Goal: Information Seeking & Learning: Learn about a topic

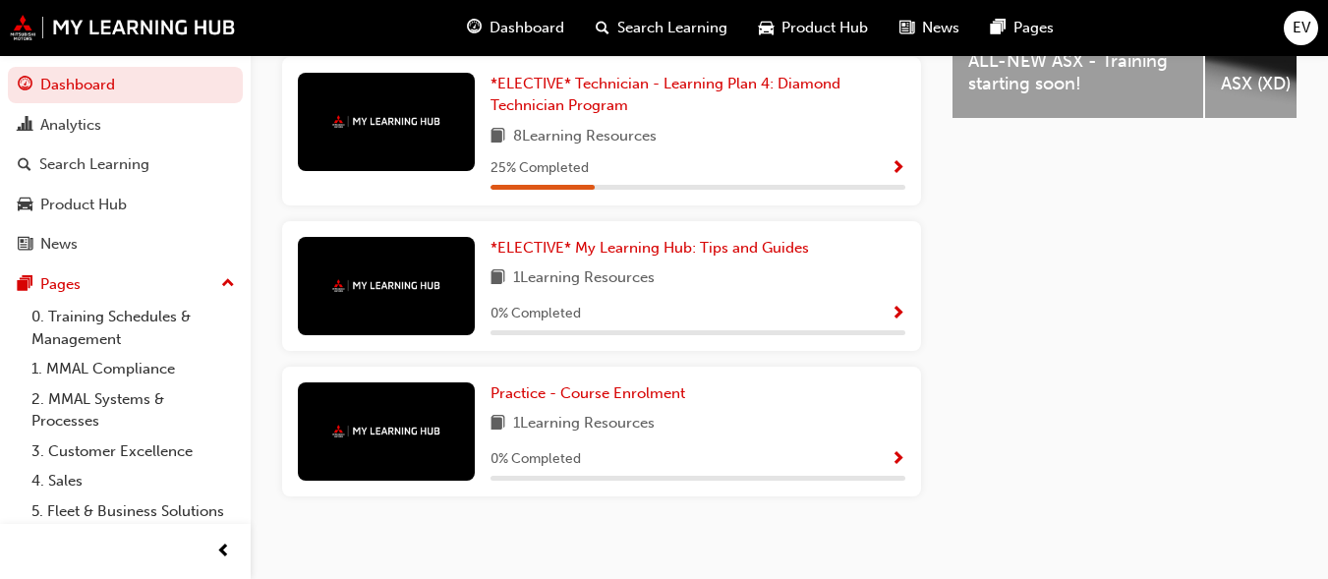
scroll to position [978, 0]
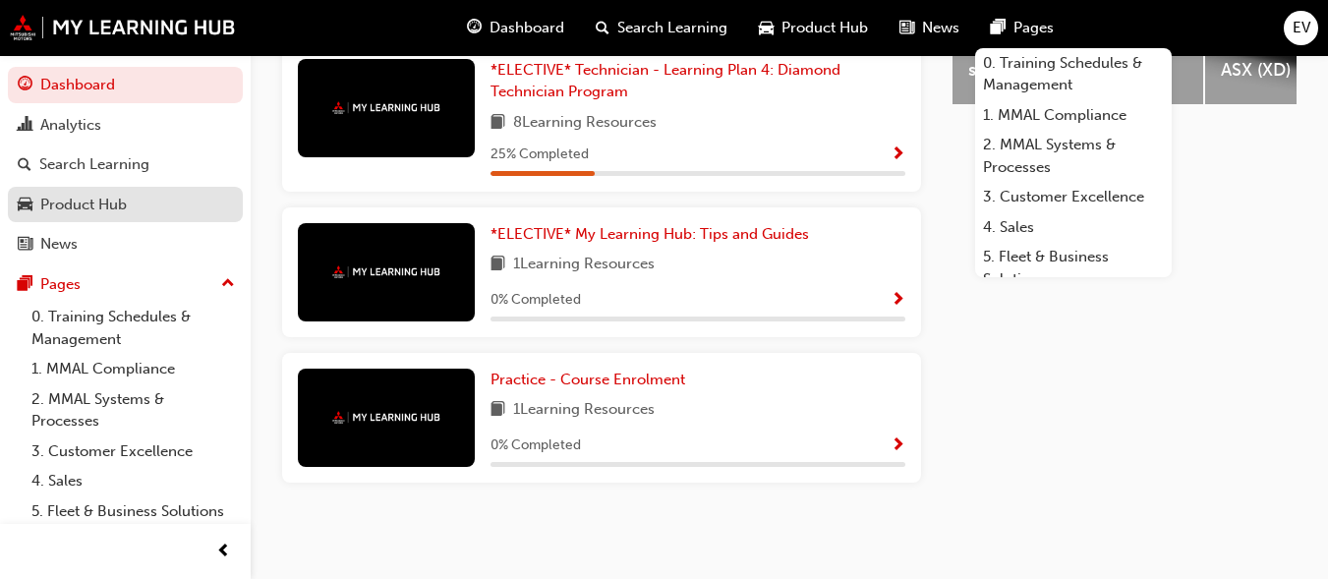
click at [87, 206] on div "Product Hub" at bounding box center [83, 205] width 86 height 23
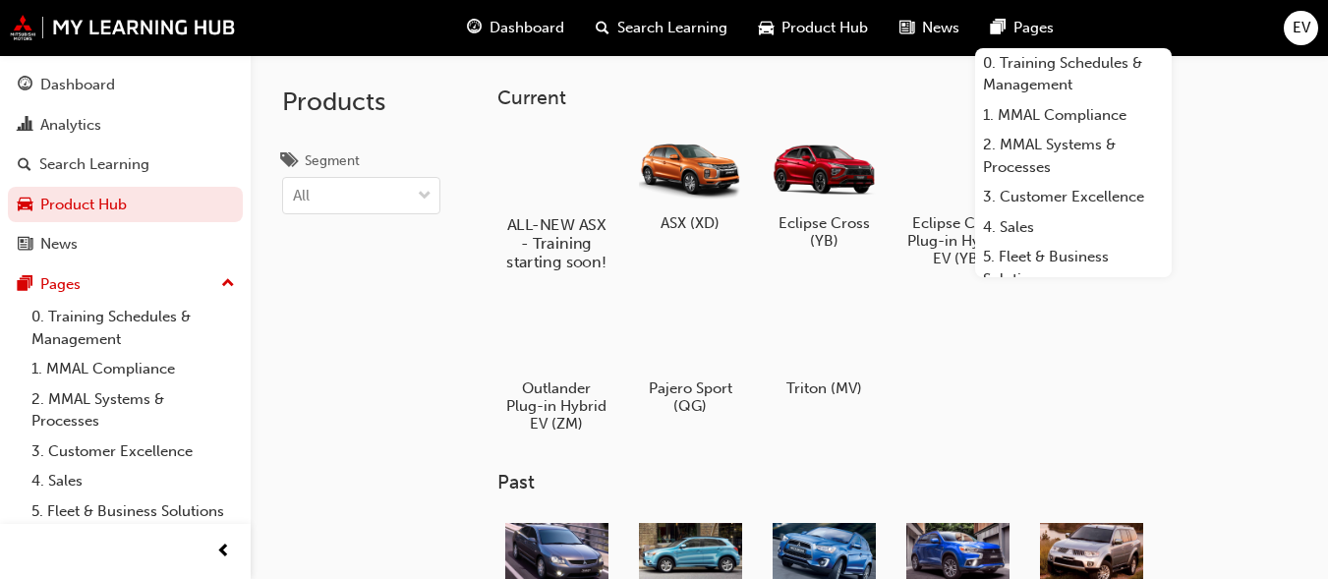
click at [554, 178] on div at bounding box center [556, 168] width 109 height 79
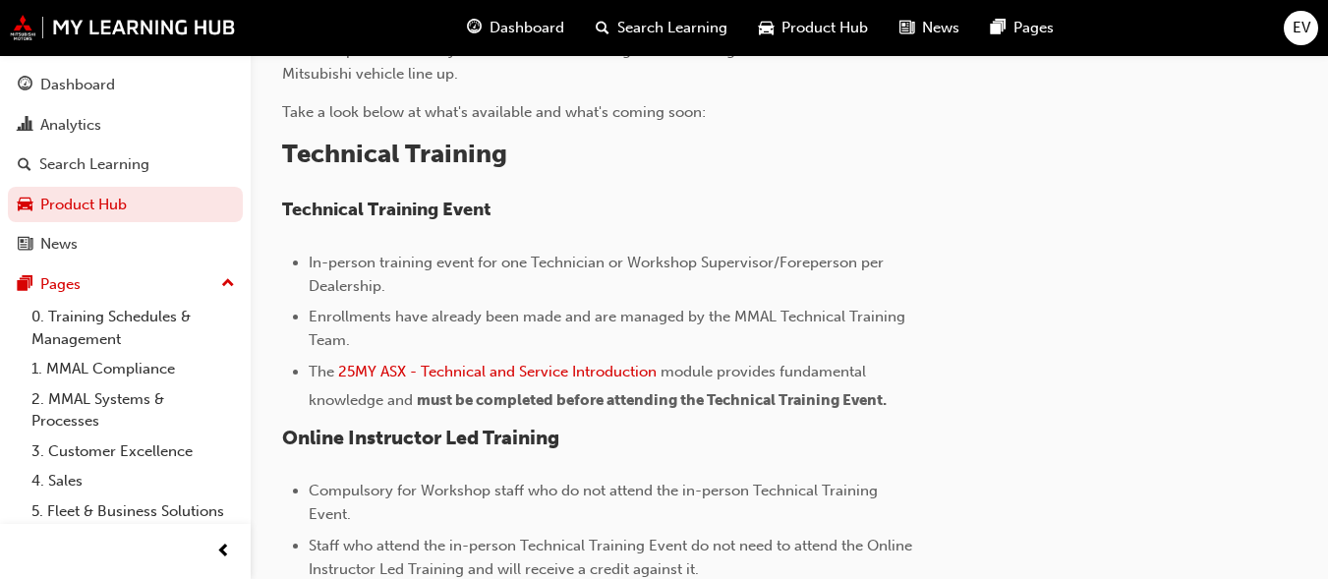
scroll to position [668, 0]
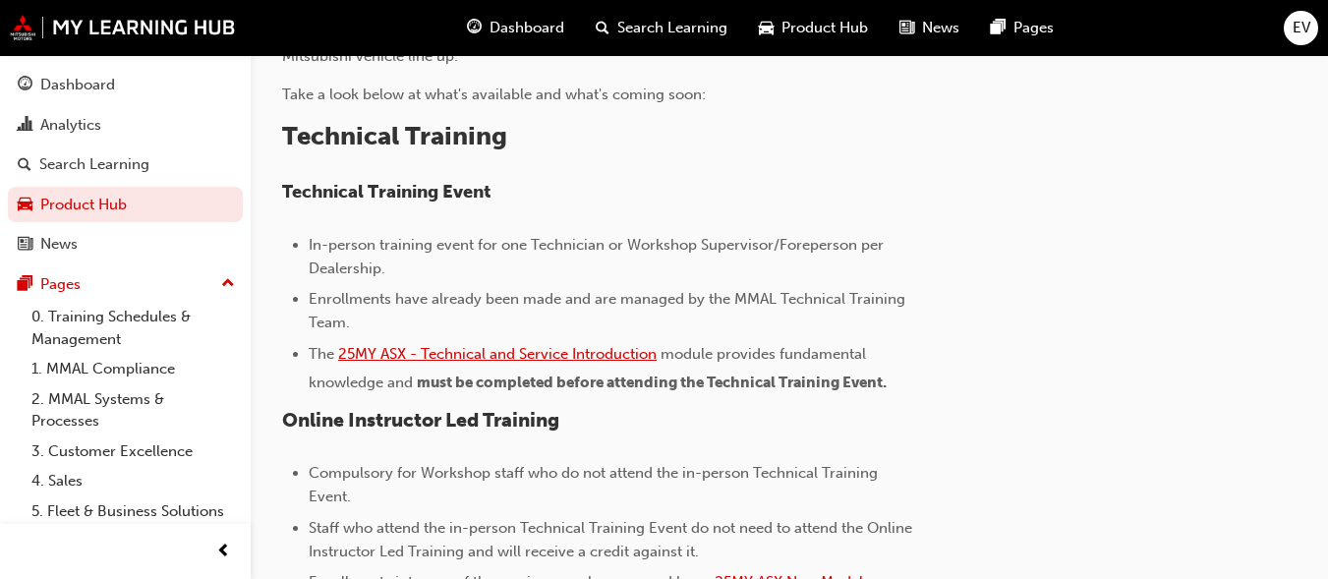
click at [600, 357] on span "25MY ASX - Technical and Service Introduction" at bounding box center [497, 354] width 318 height 18
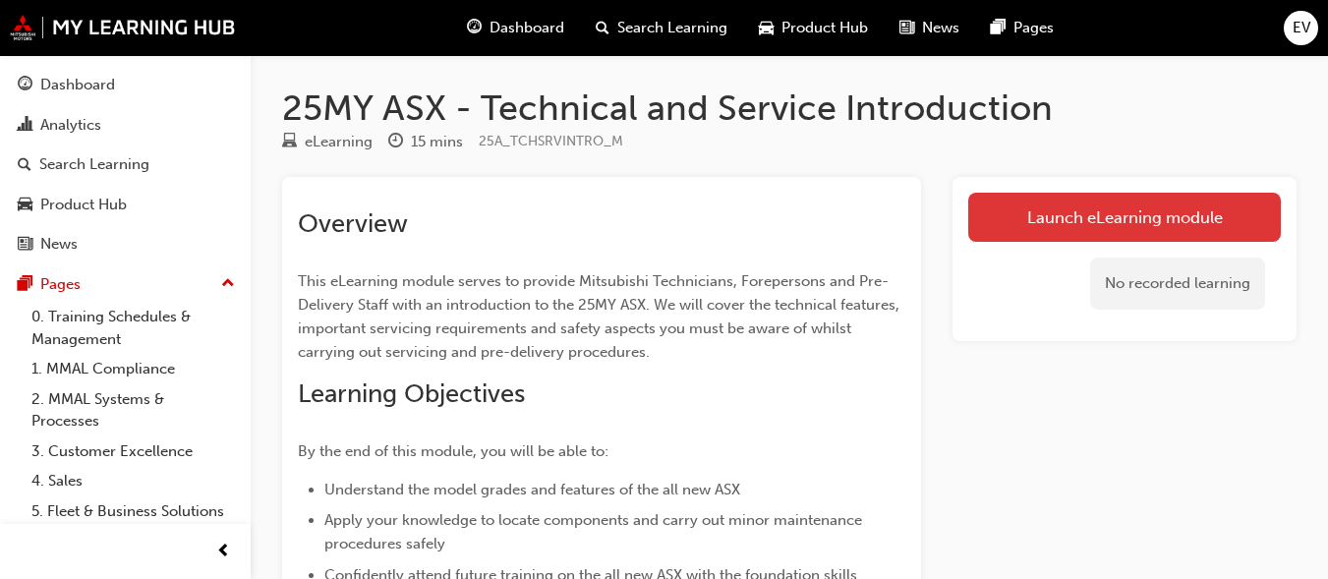
click at [1047, 216] on link "Launch eLearning module" at bounding box center [1124, 217] width 313 height 49
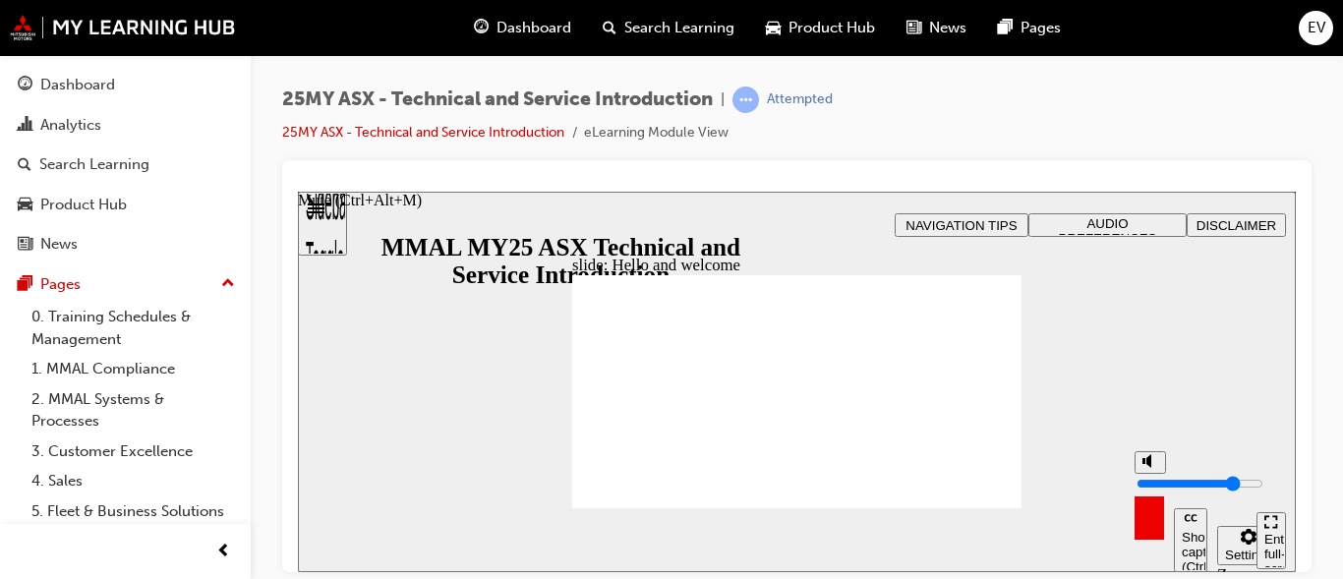
click at [1146, 467] on polygon "Mute (Ctrl+Alt+M)" at bounding box center [1148, 460] width 5 height 14
click at [1146, 467] on polygon "Unmute (Ctrl+Alt+M)" at bounding box center [1148, 460] width 5 height 14
type input "8"
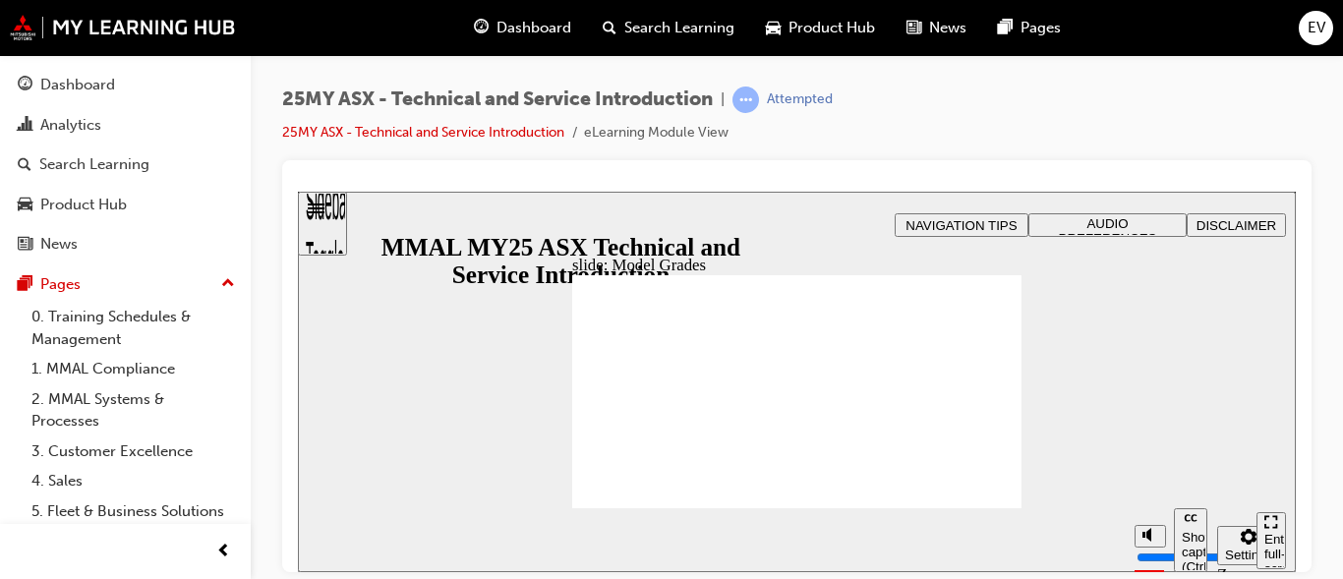
click at [1264, 542] on div "Enter full-screen (Ctrl+Alt+F)" at bounding box center [1271, 560] width 14 height 59
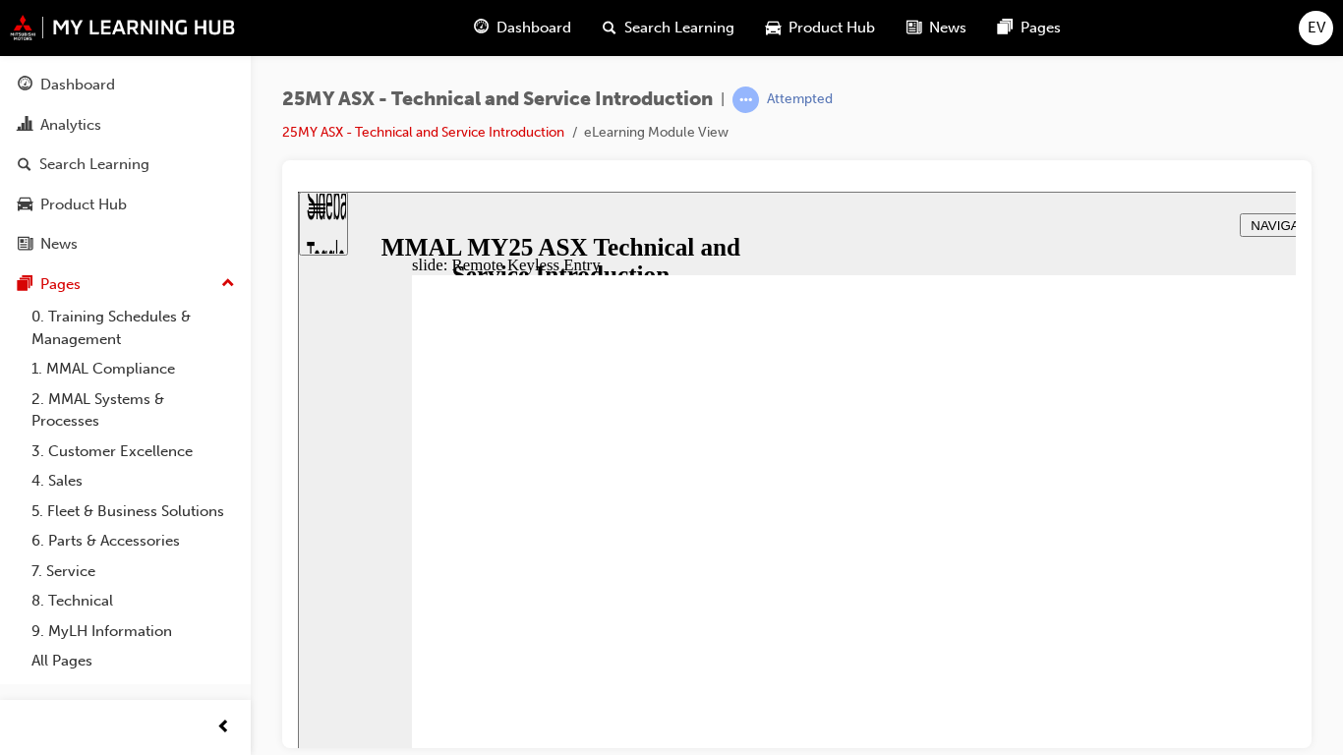
type input "21"
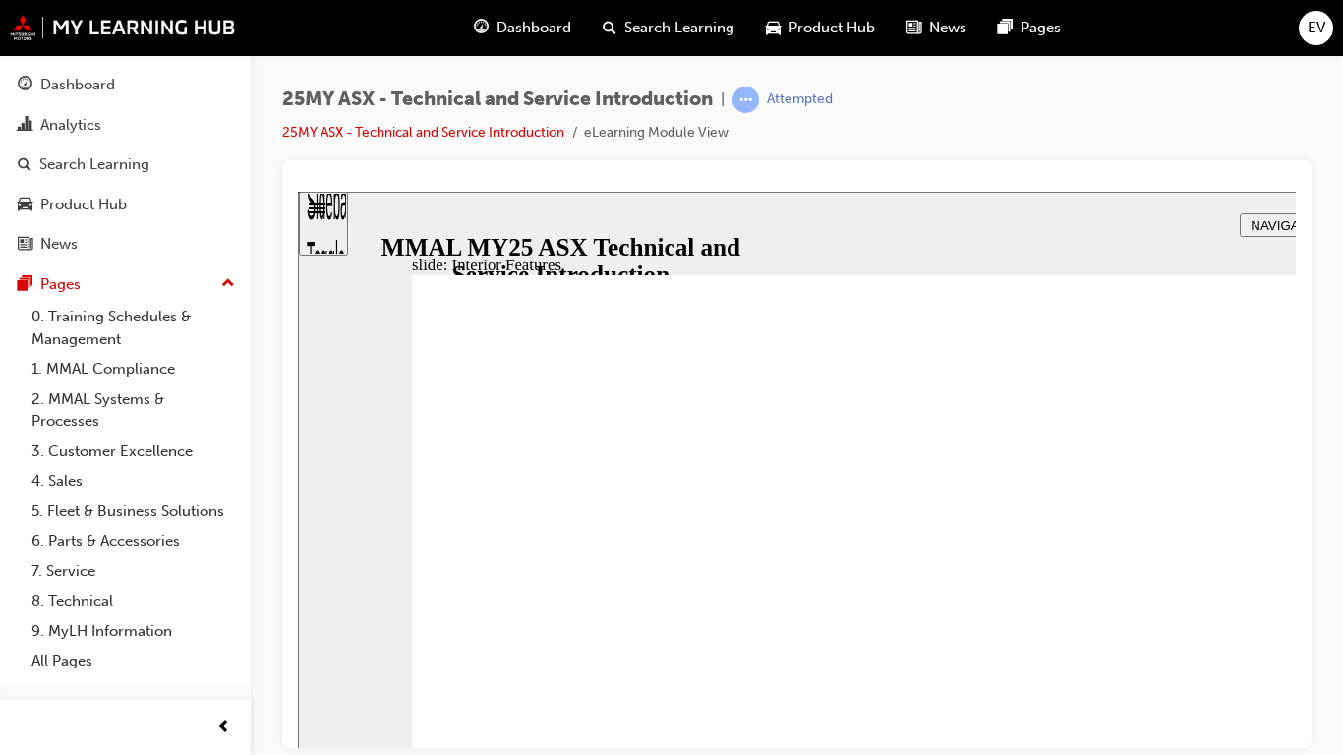
click at [324, 219] on div "Sidebar Toggle" at bounding box center [323, 230] width 33 height 118
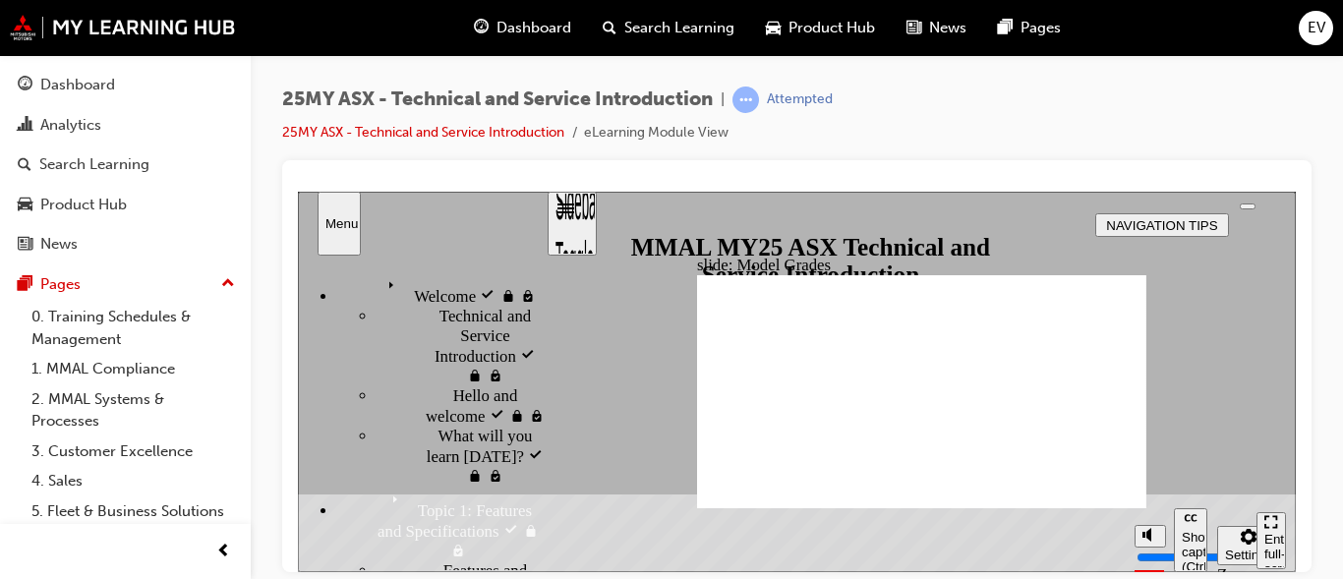
click at [1308, 37] on span "EV" at bounding box center [1316, 28] width 18 height 23
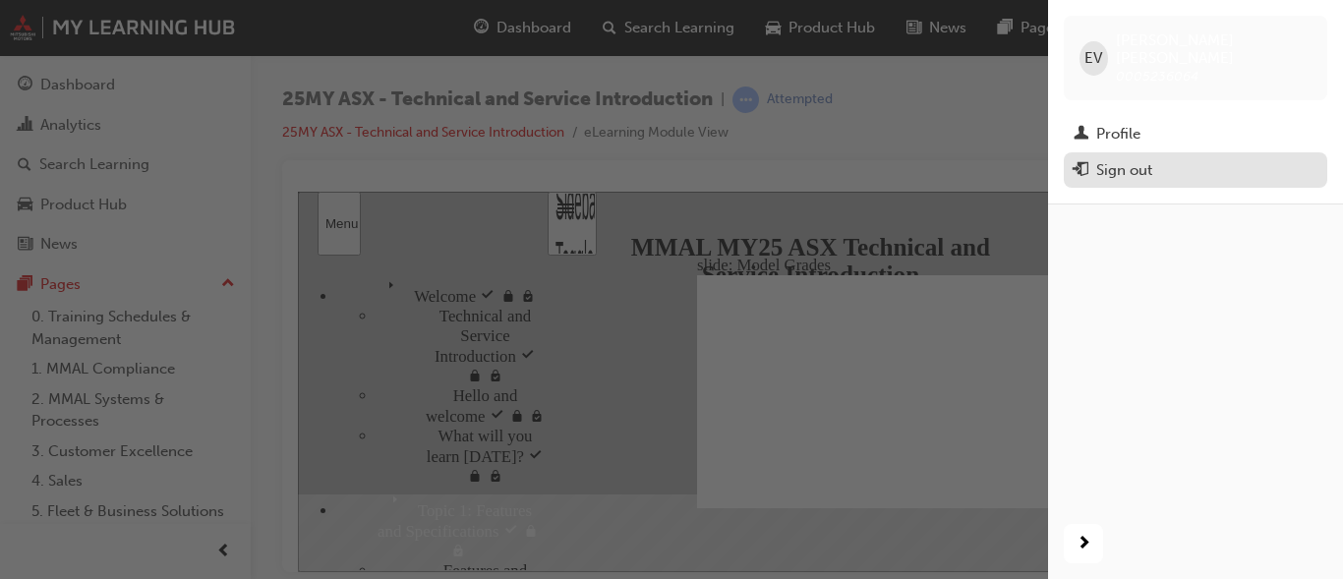
click at [1122, 162] on div "Sign out" at bounding box center [1124, 170] width 56 height 23
